Goal: Find specific page/section: Find specific page/section

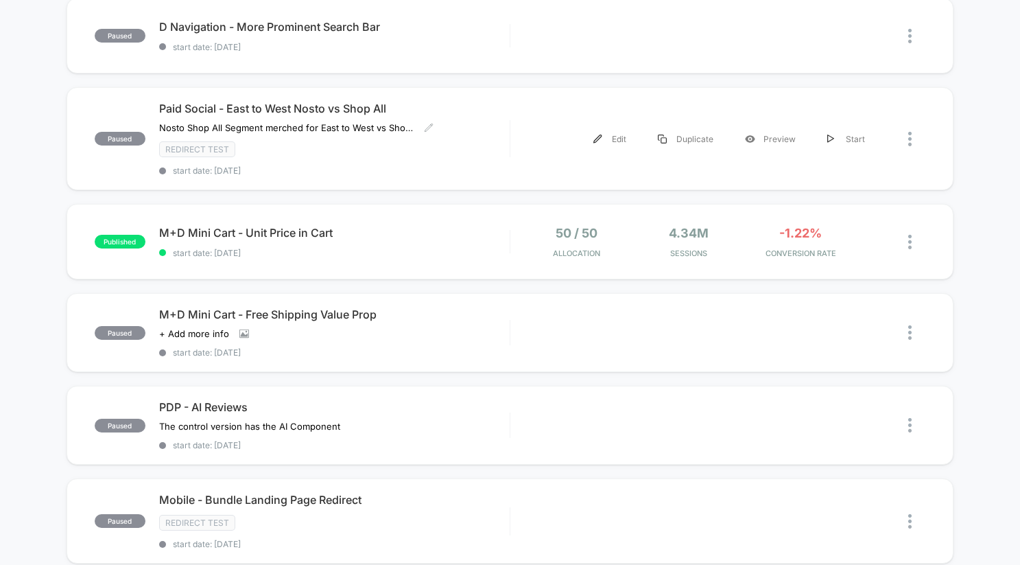
scroll to position [853, 0]
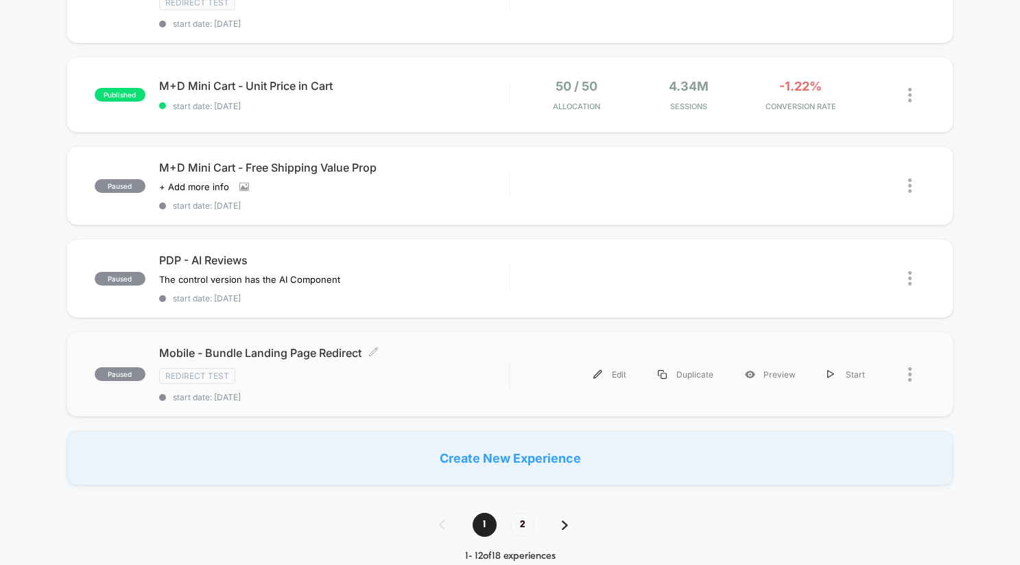
click at [296, 356] on span "Mobile - Bundle Landing Page Redirect Click to edit experience details" at bounding box center [334, 353] width 351 height 14
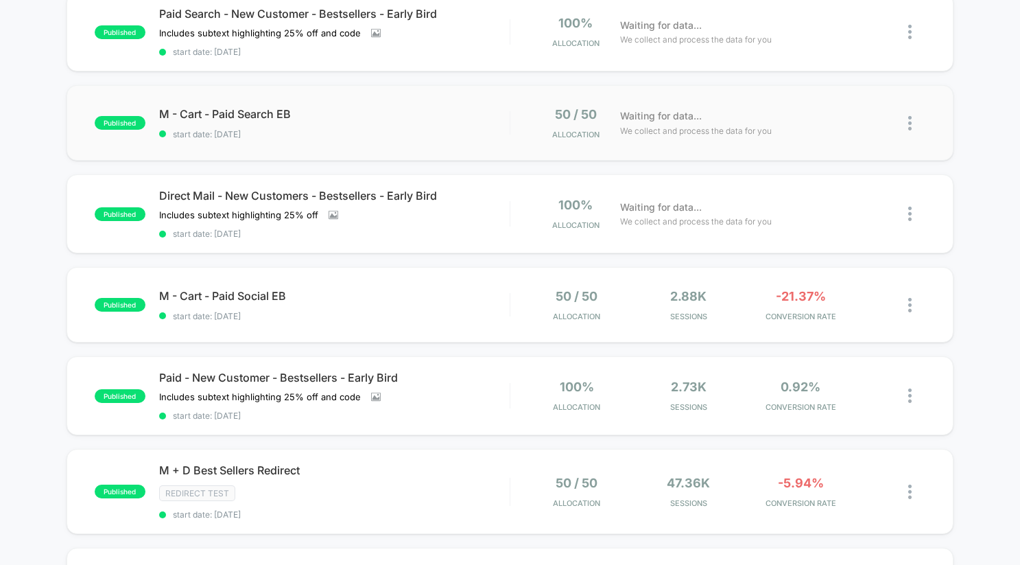
scroll to position [143, 0]
